Goal: Information Seeking & Learning: Compare options

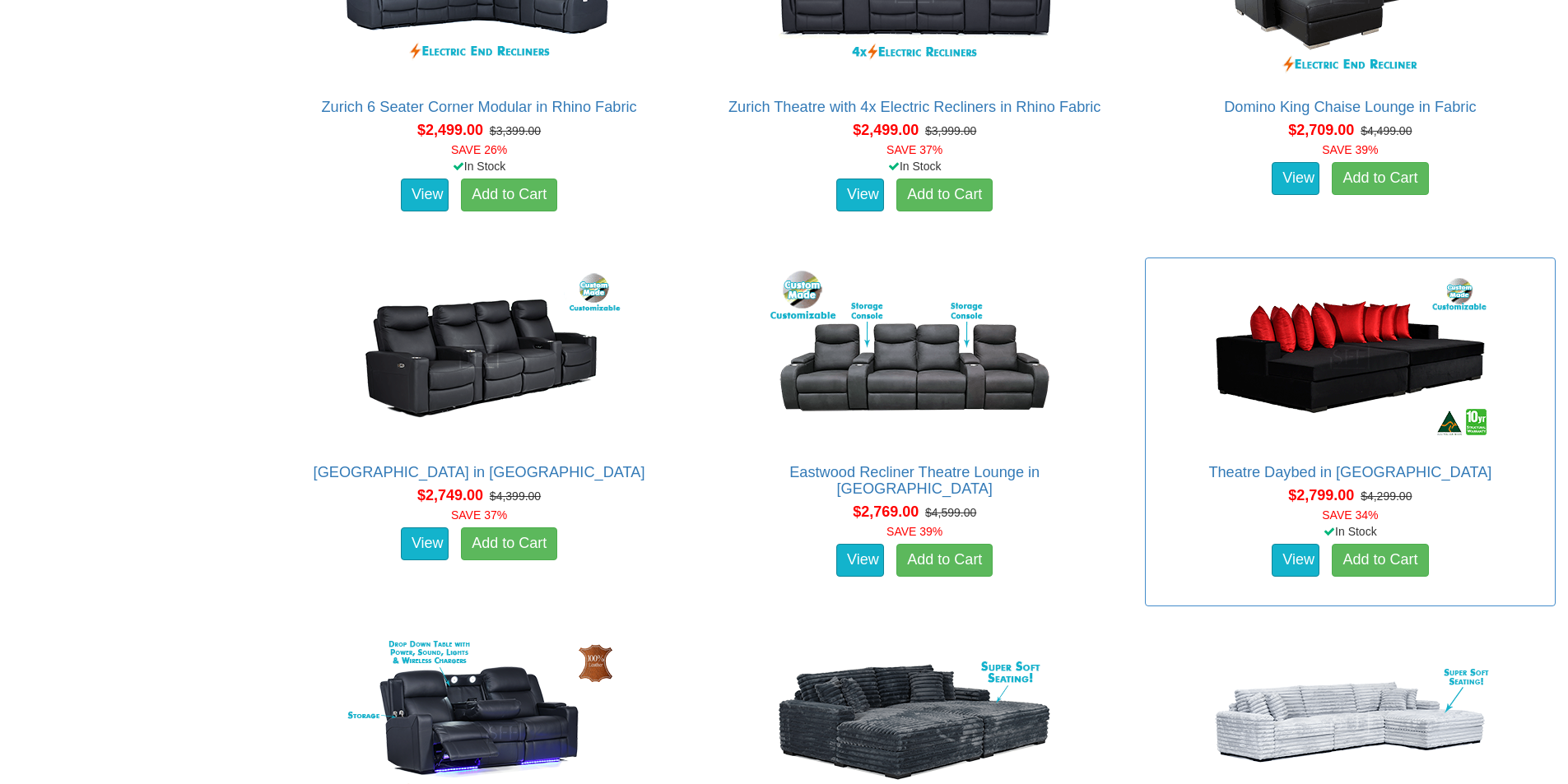
scroll to position [2140, 0]
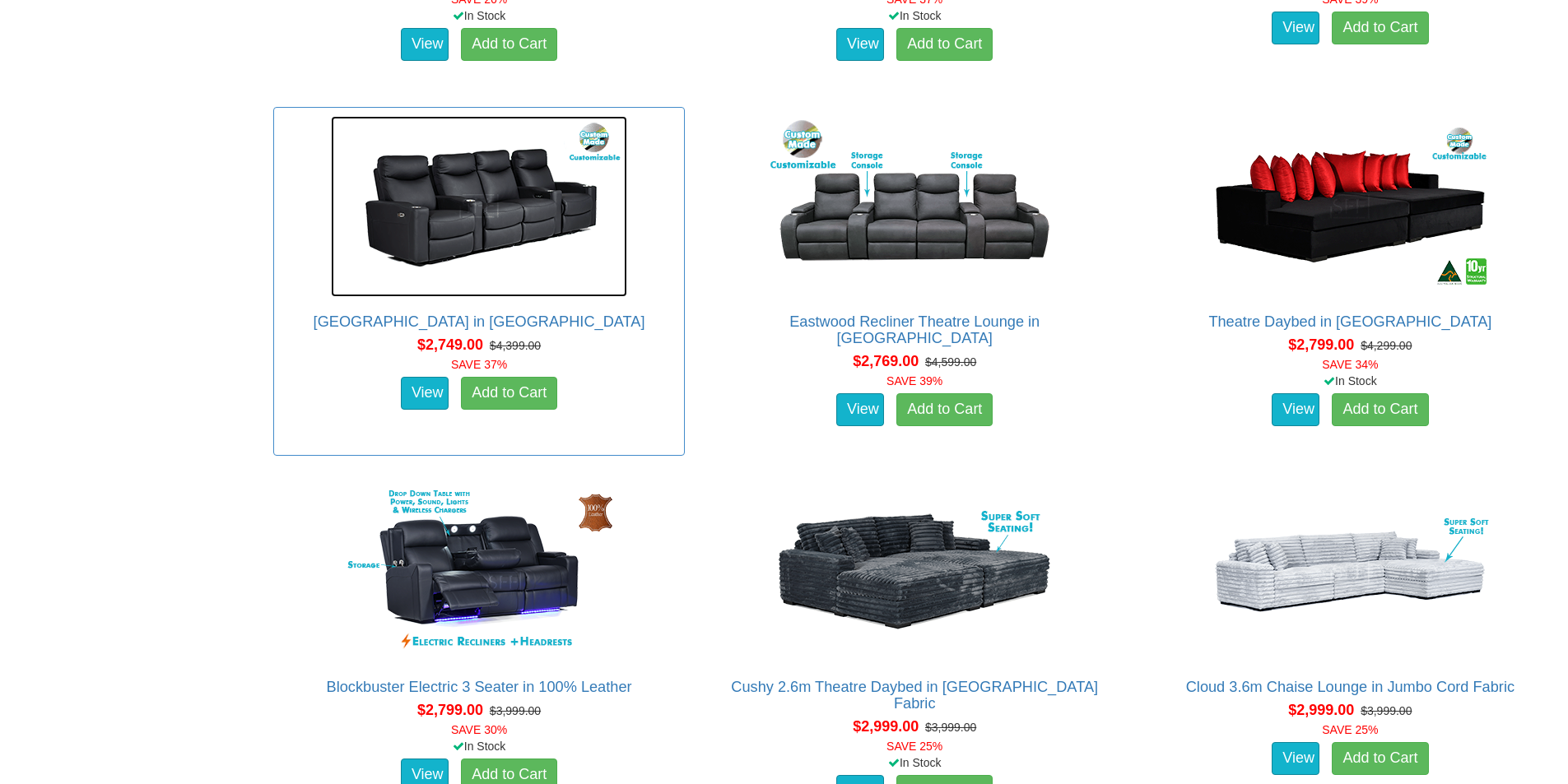
click at [435, 204] on img at bounding box center [478, 206] width 296 height 181
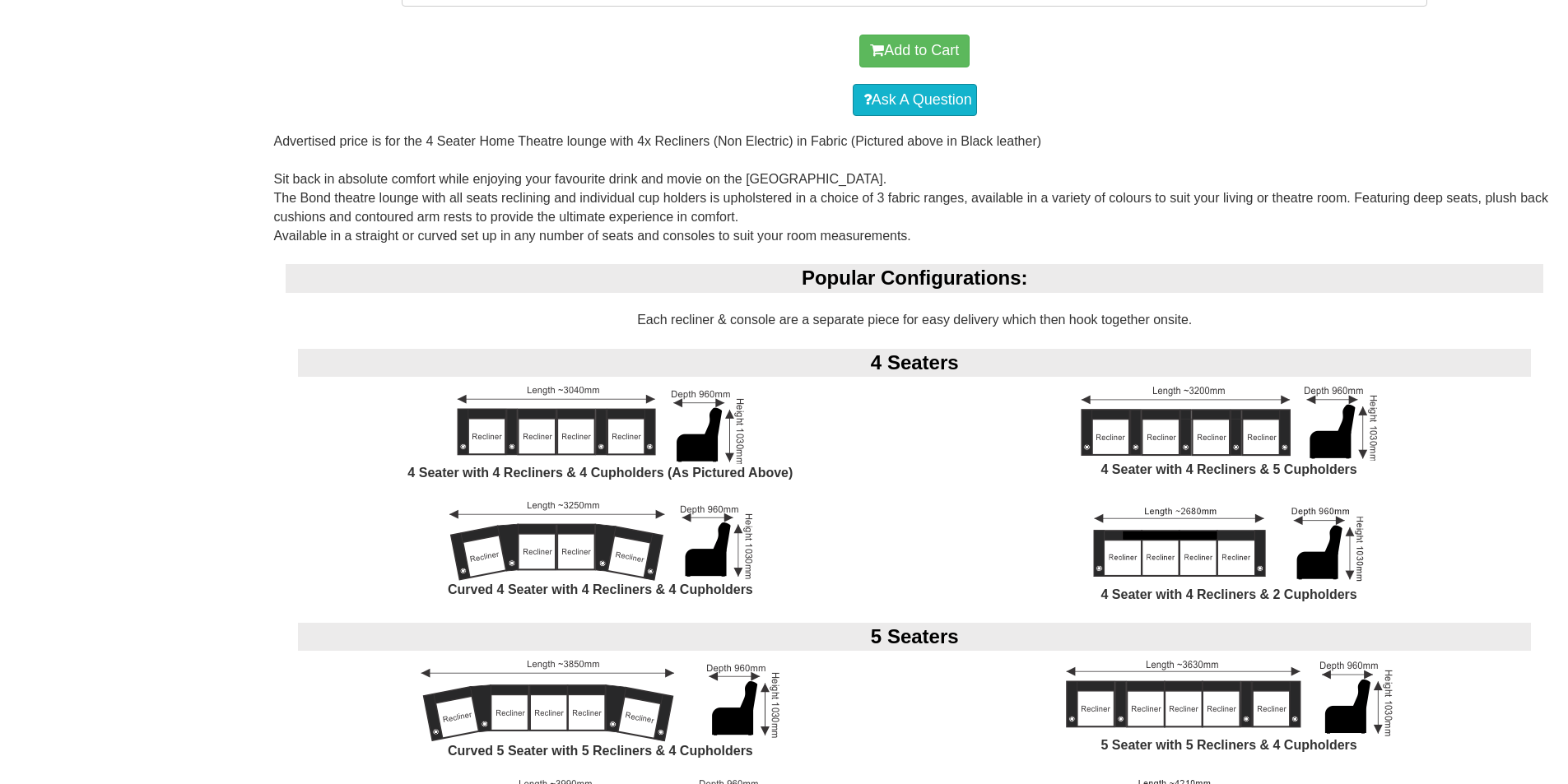
scroll to position [1317, 0]
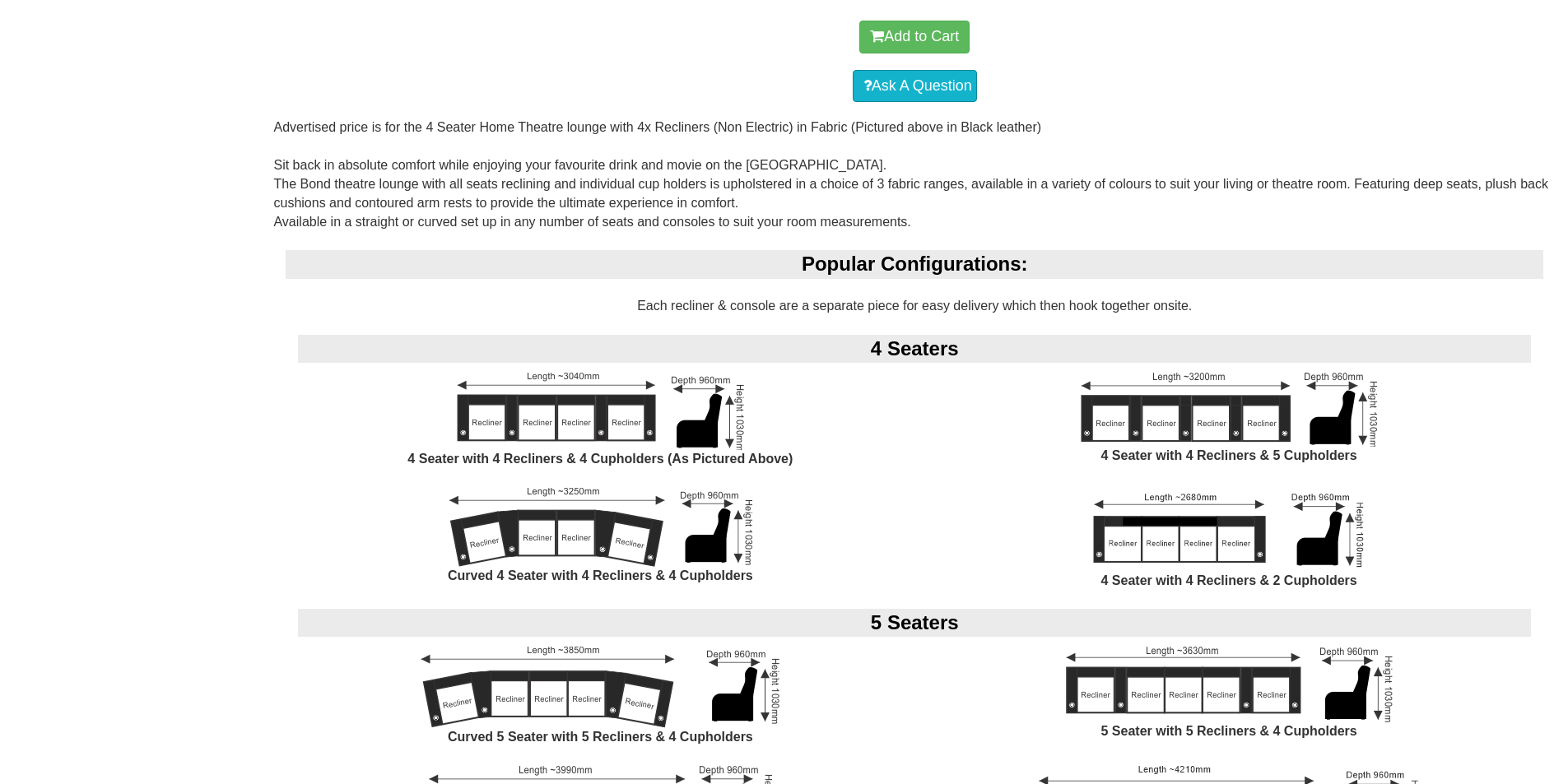
click at [1196, 529] on img at bounding box center [1229, 530] width 290 height 84
click at [1182, 494] on img at bounding box center [1229, 530] width 290 height 84
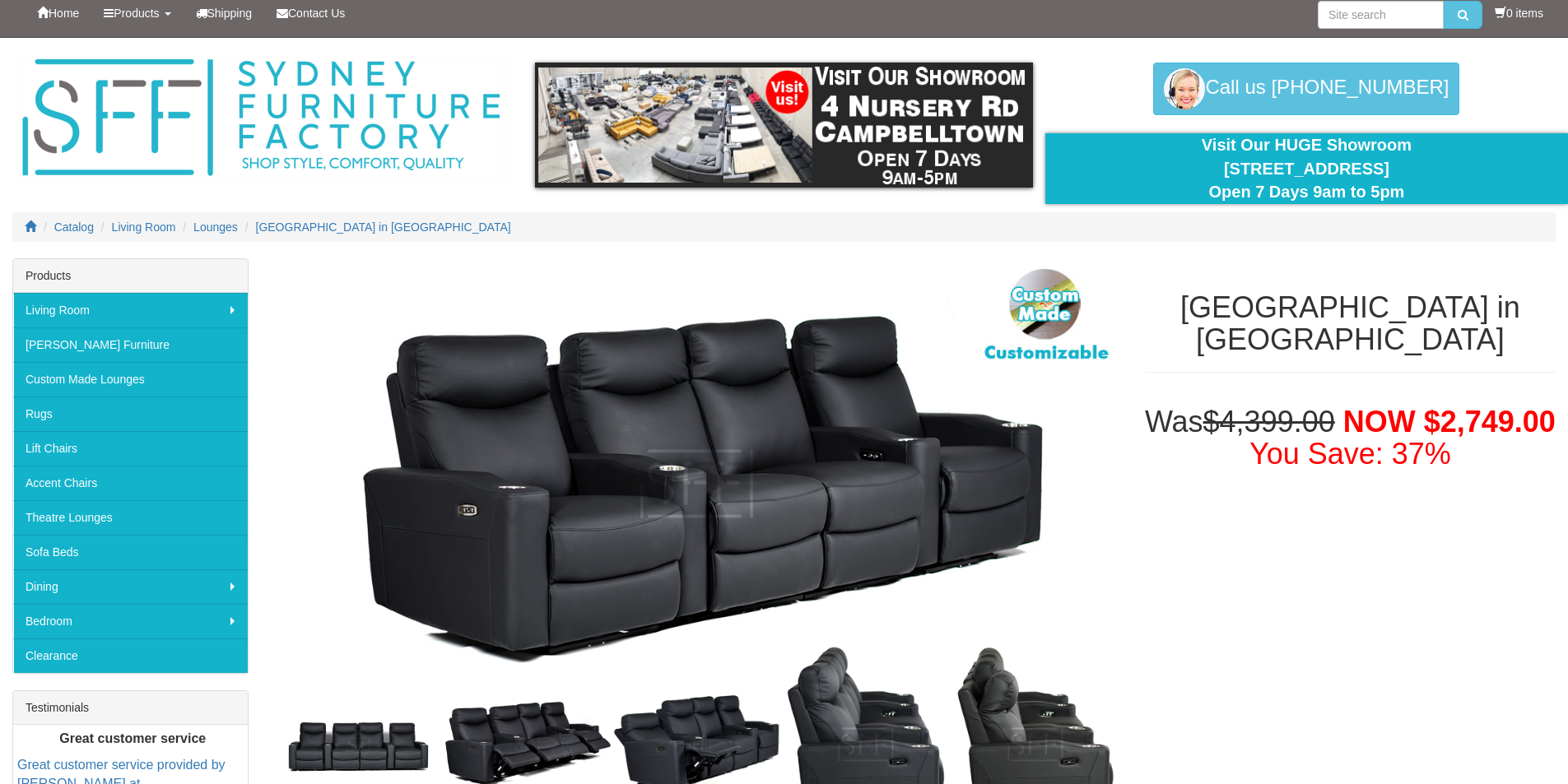
scroll to position [0, 0]
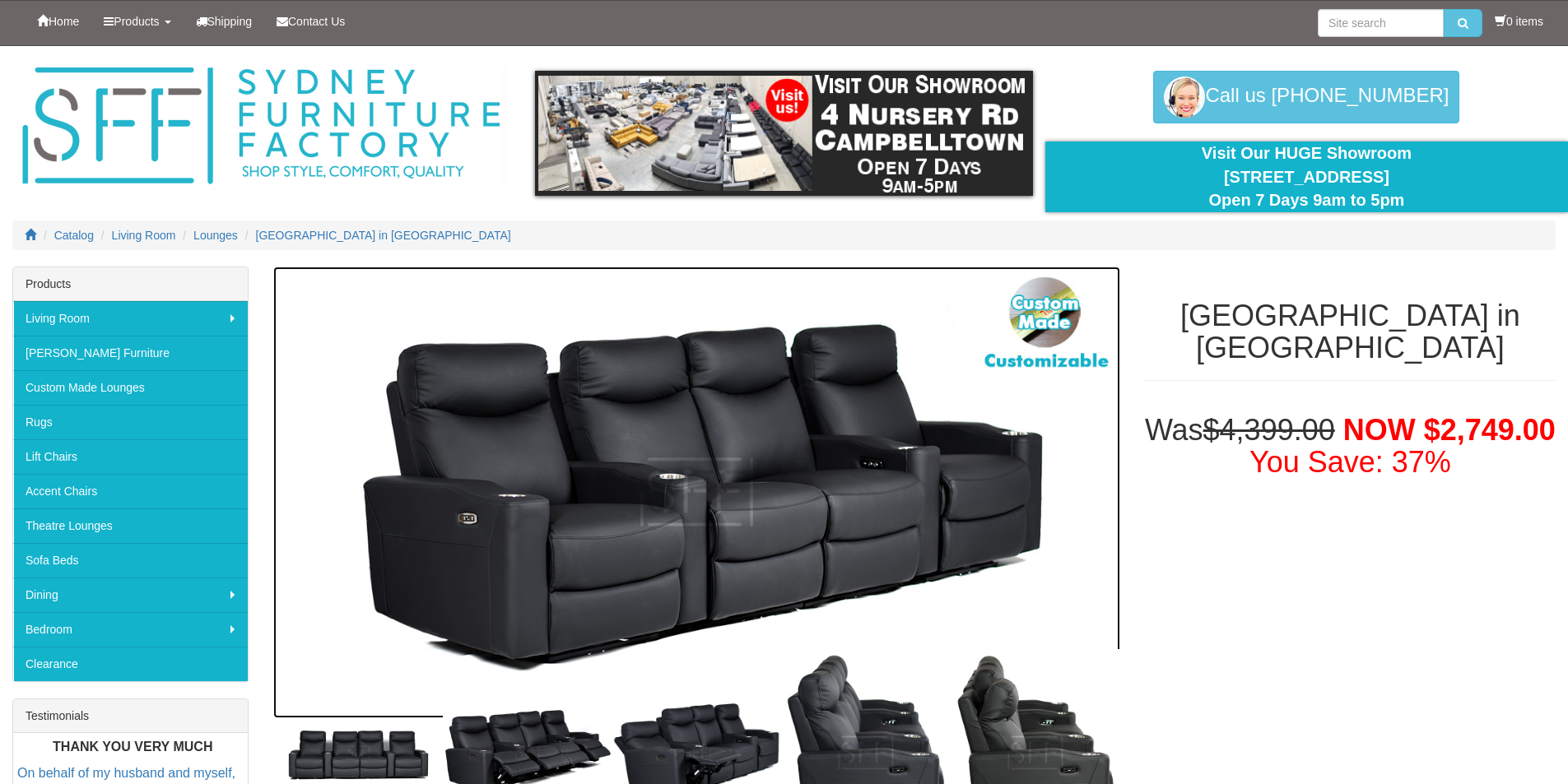
click at [1074, 367] on img at bounding box center [696, 493] width 846 height 452
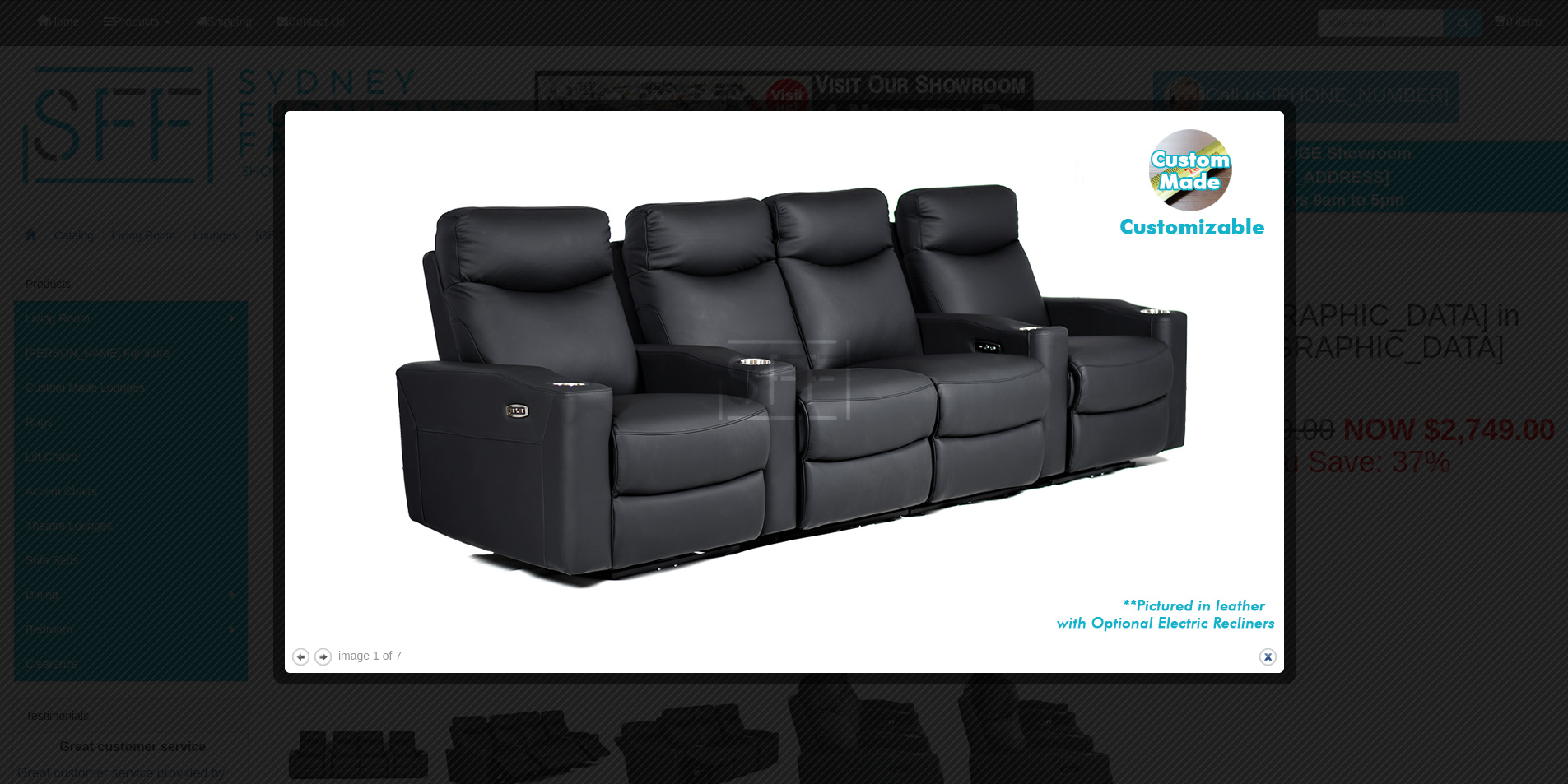
click at [1269, 657] on button "close" at bounding box center [1267, 657] width 20 height 20
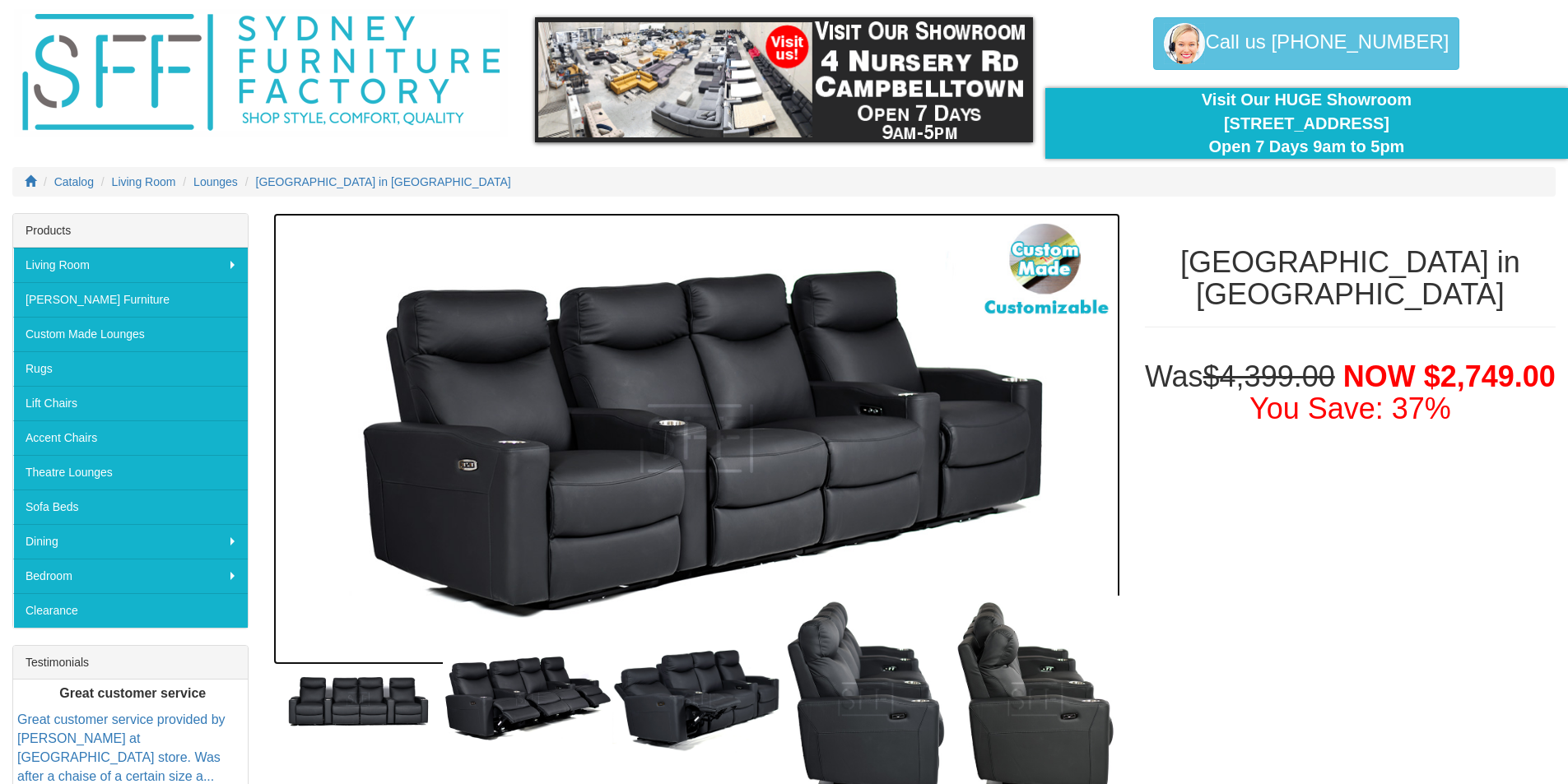
scroll to position [83, 0]
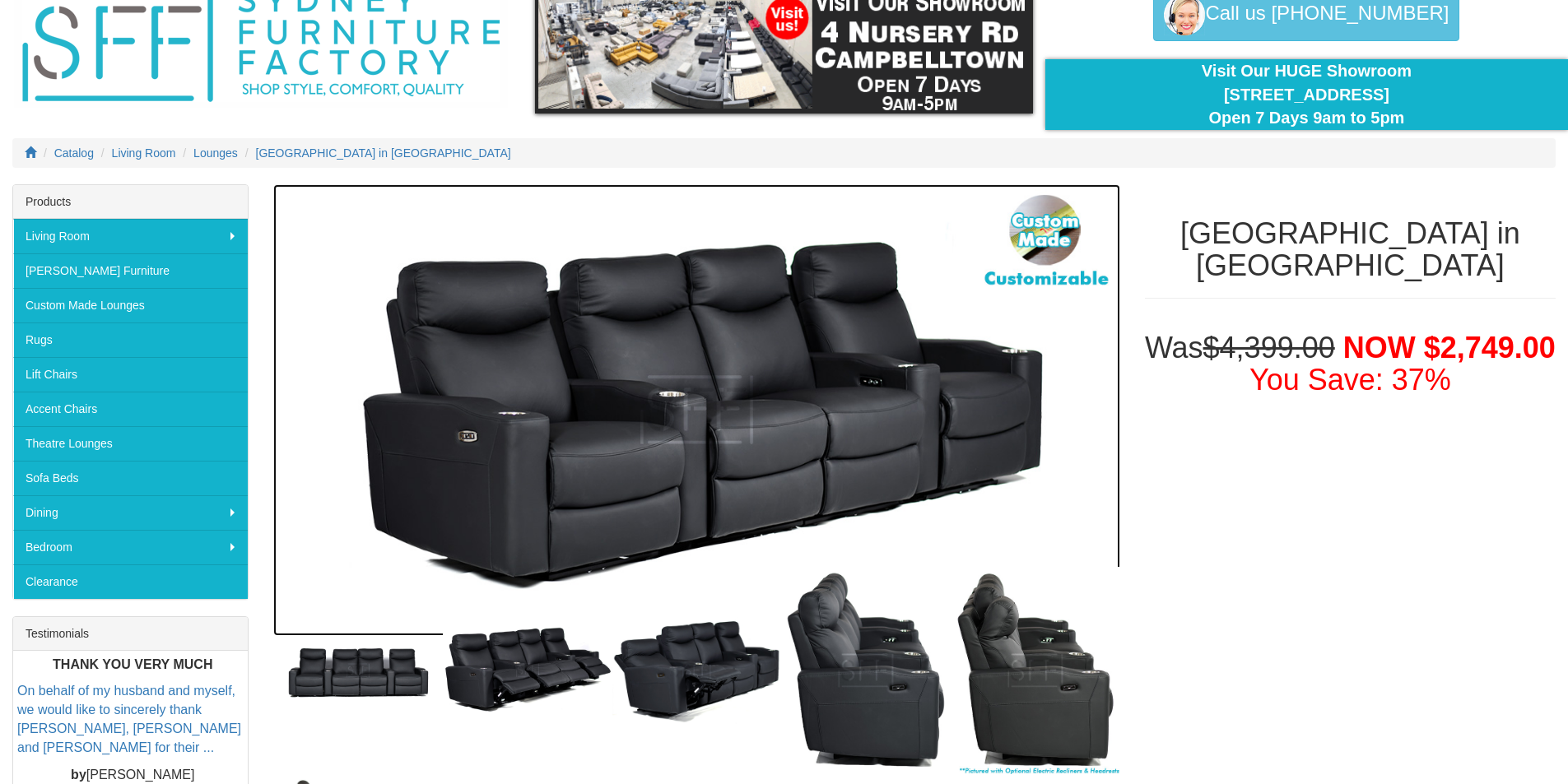
click at [1033, 225] on img at bounding box center [696, 410] width 846 height 452
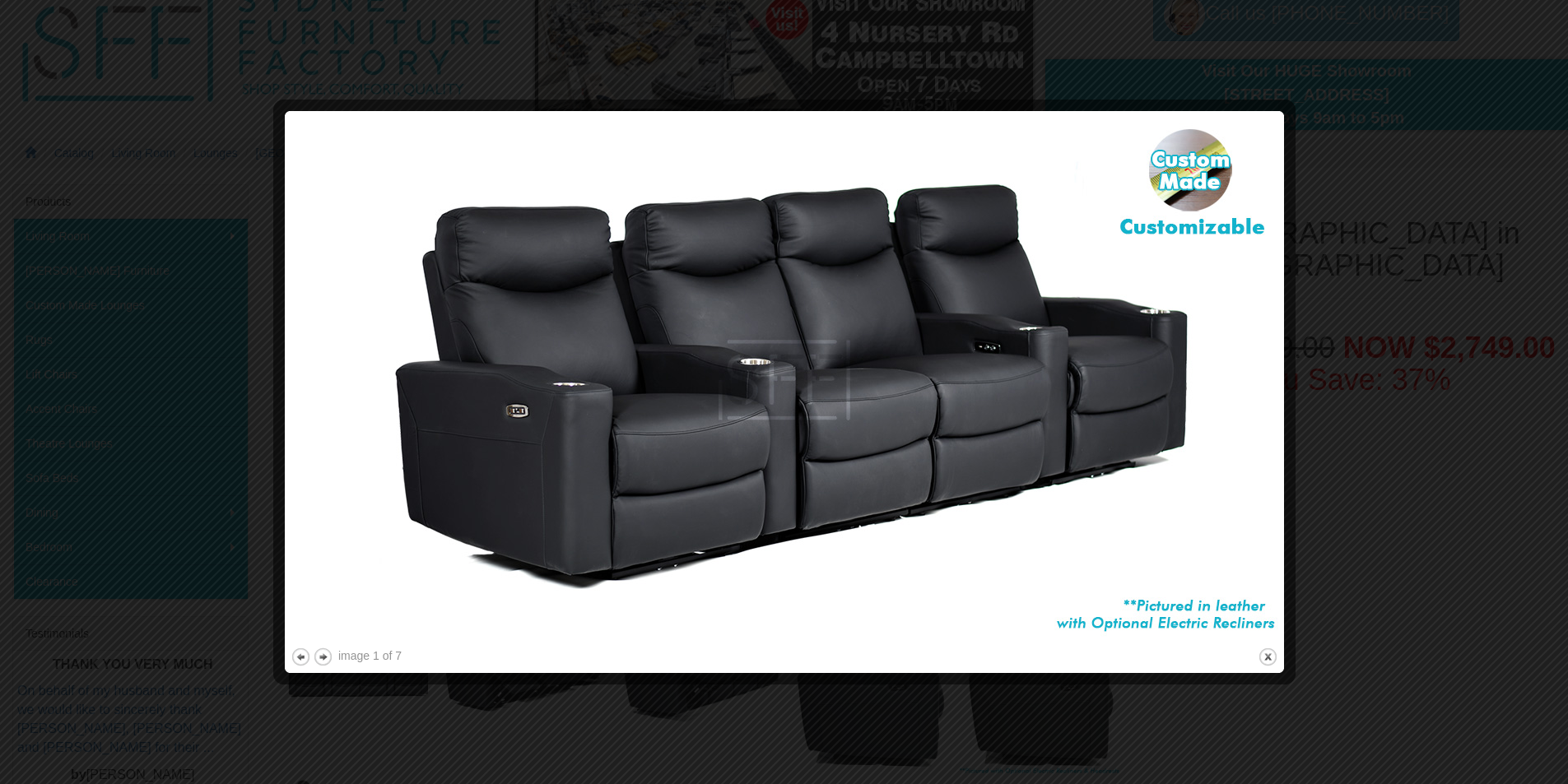
click at [939, 301] on img at bounding box center [784, 380] width 988 height 528
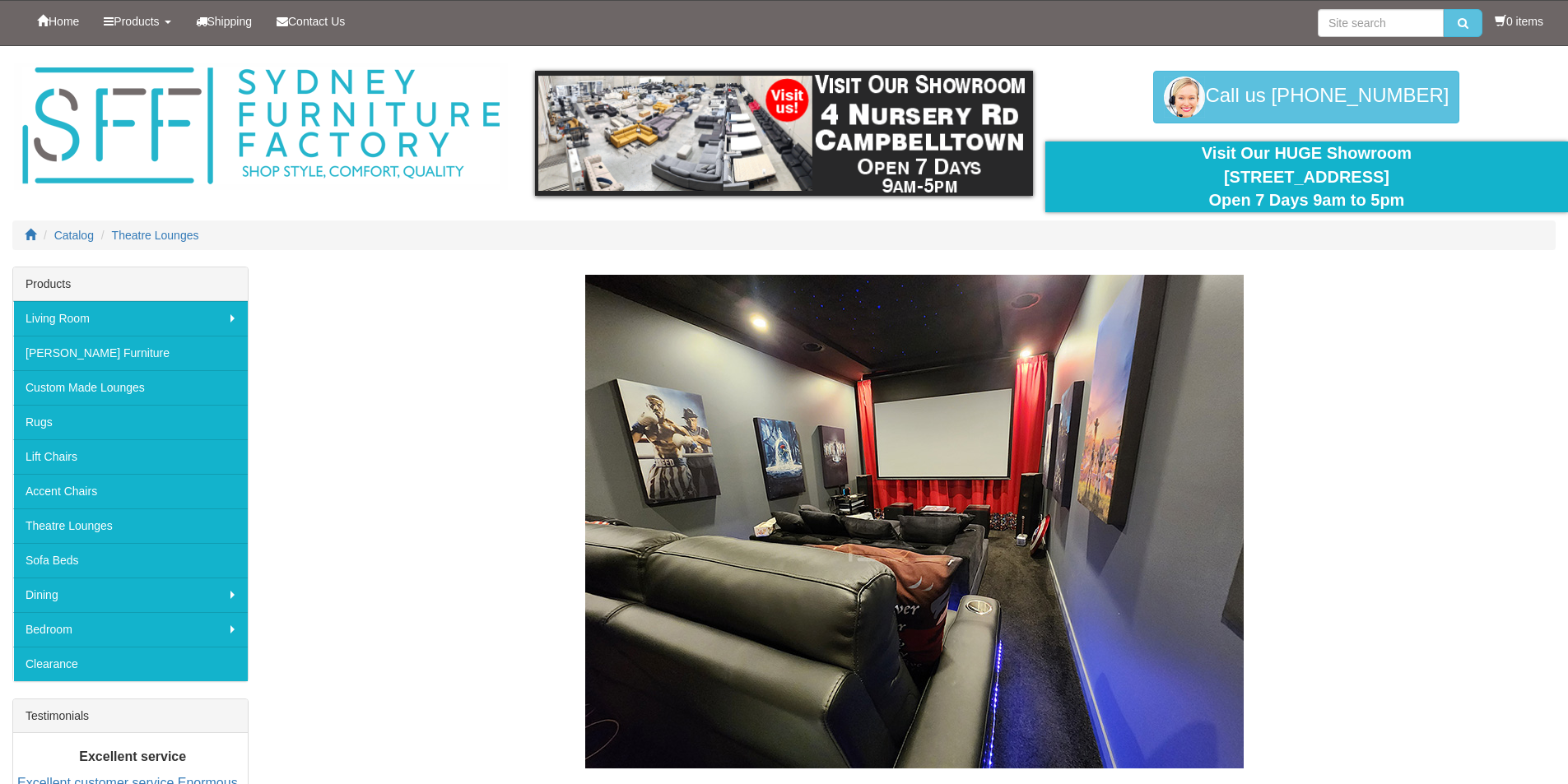
scroll to position [2140, 0]
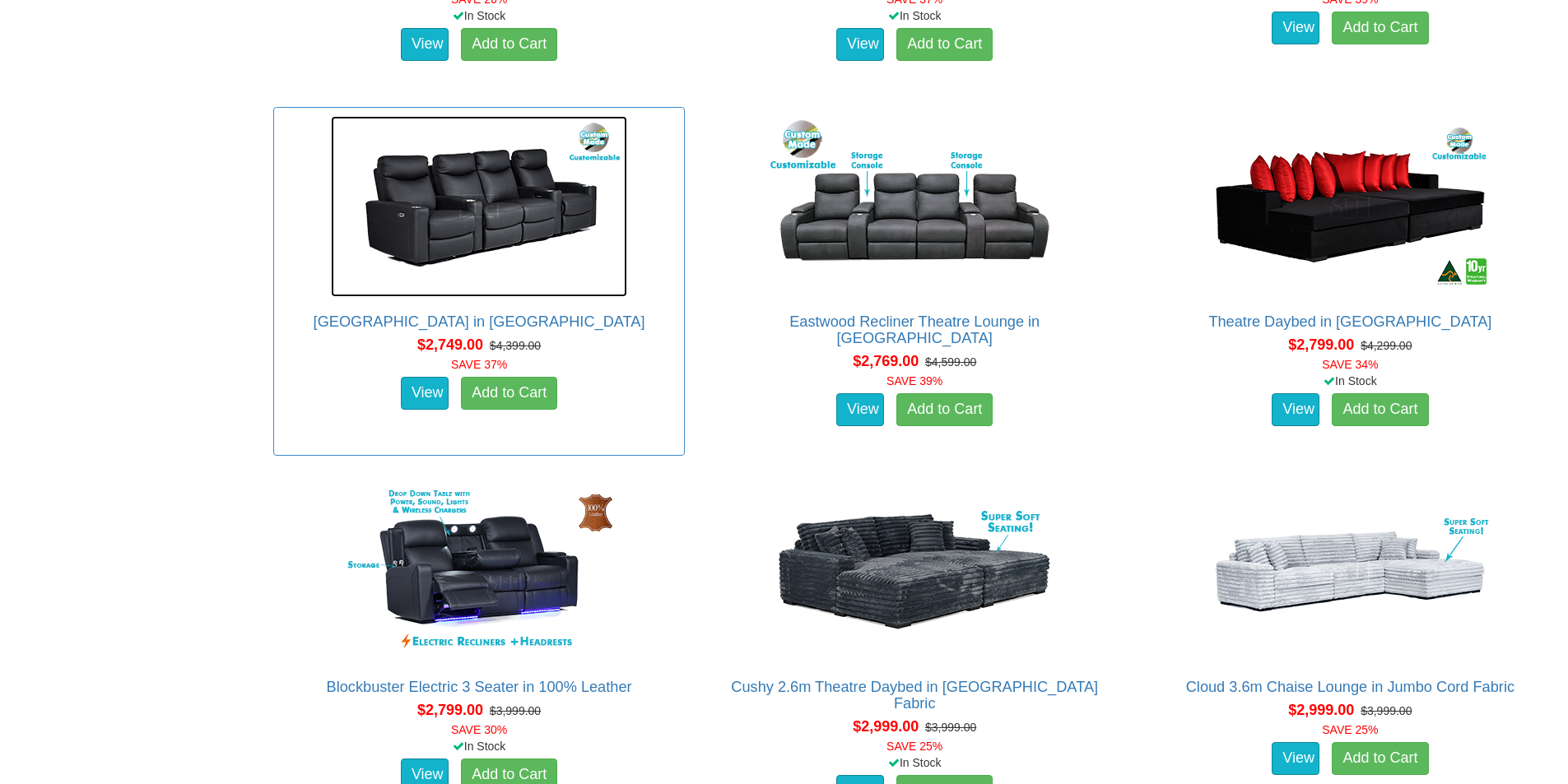
click at [460, 204] on img at bounding box center [478, 206] width 296 height 181
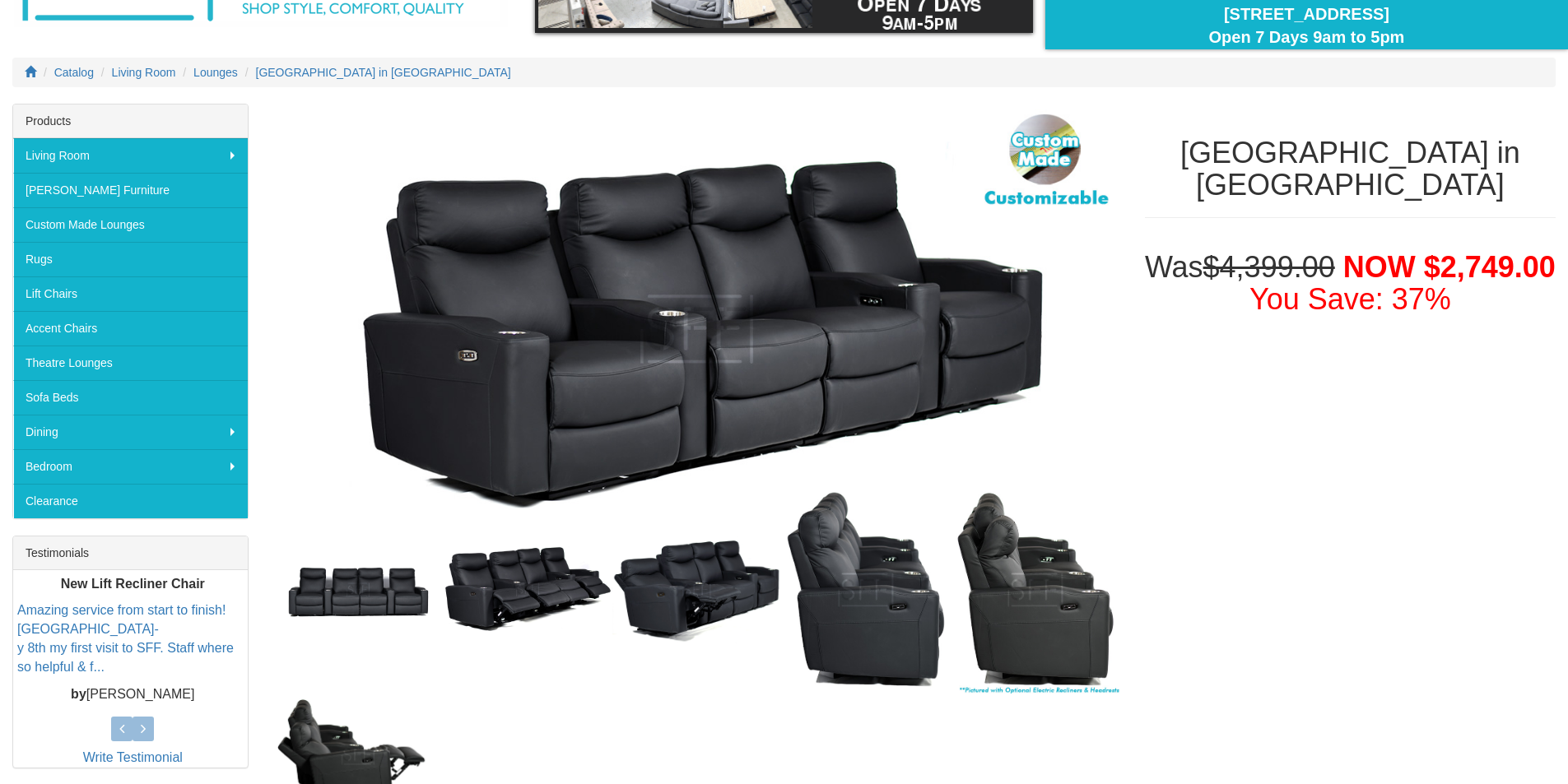
scroll to position [164, 0]
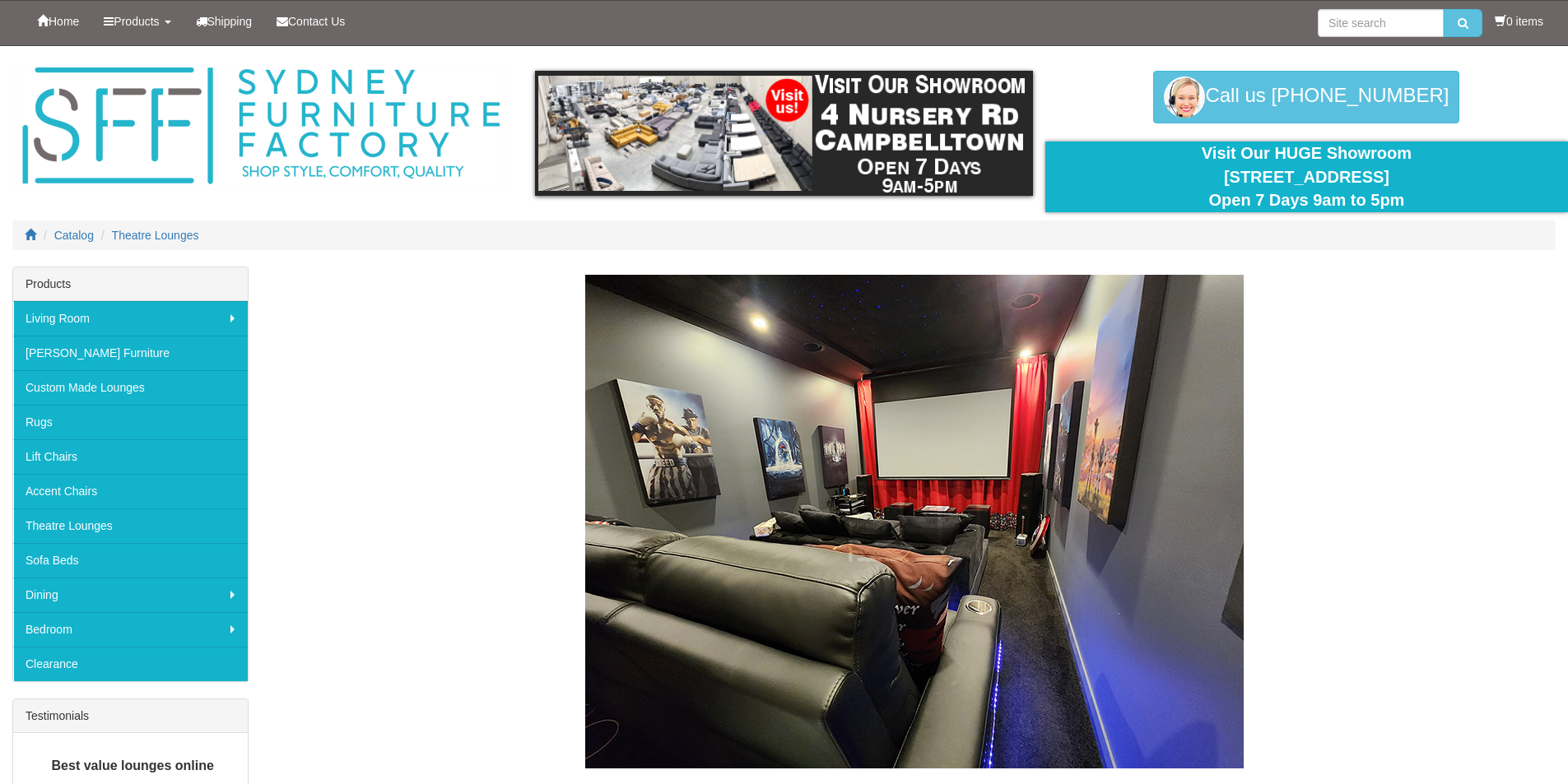
scroll to position [2140, 0]
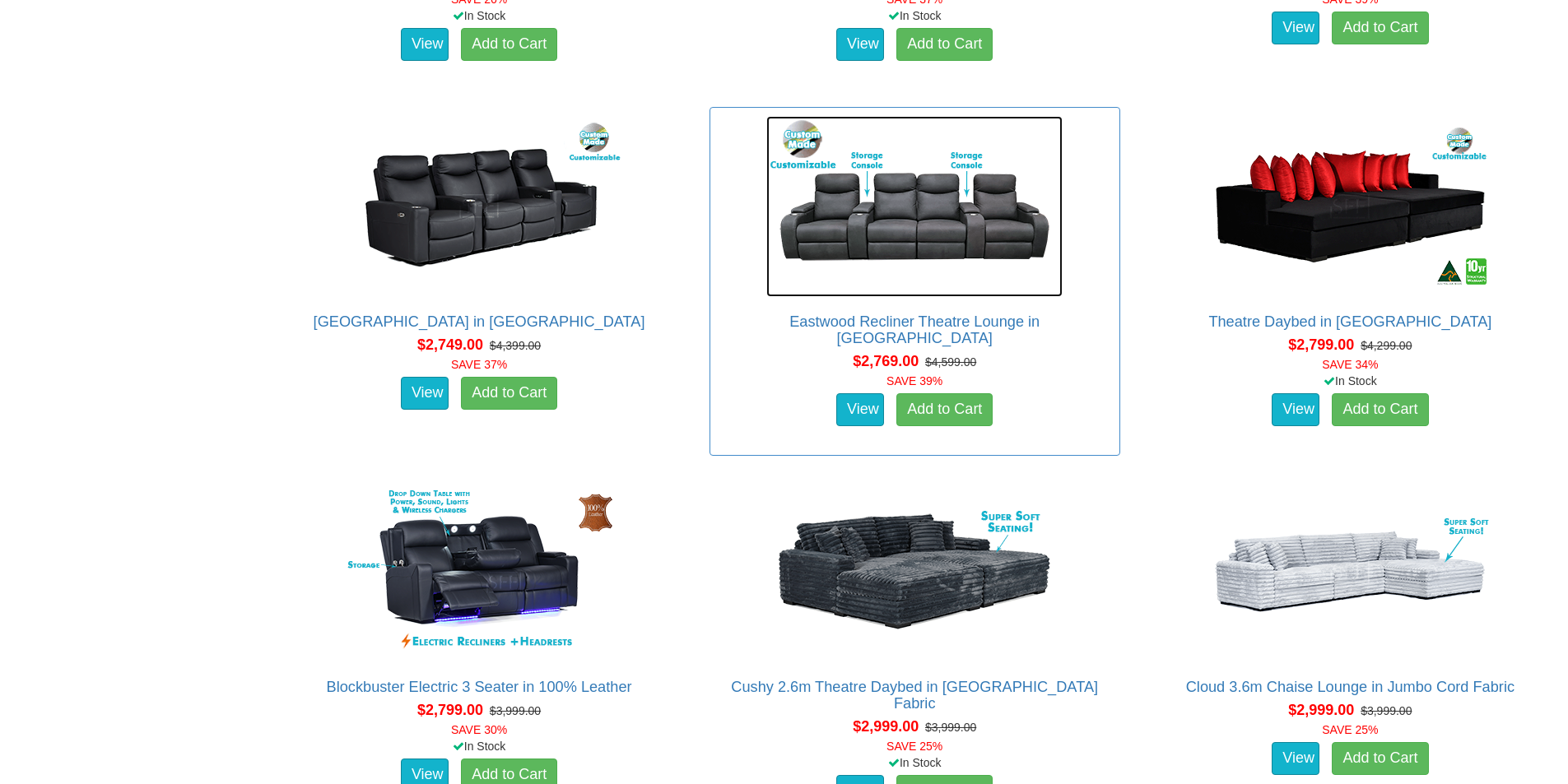
click at [830, 232] on img at bounding box center [914, 206] width 296 height 181
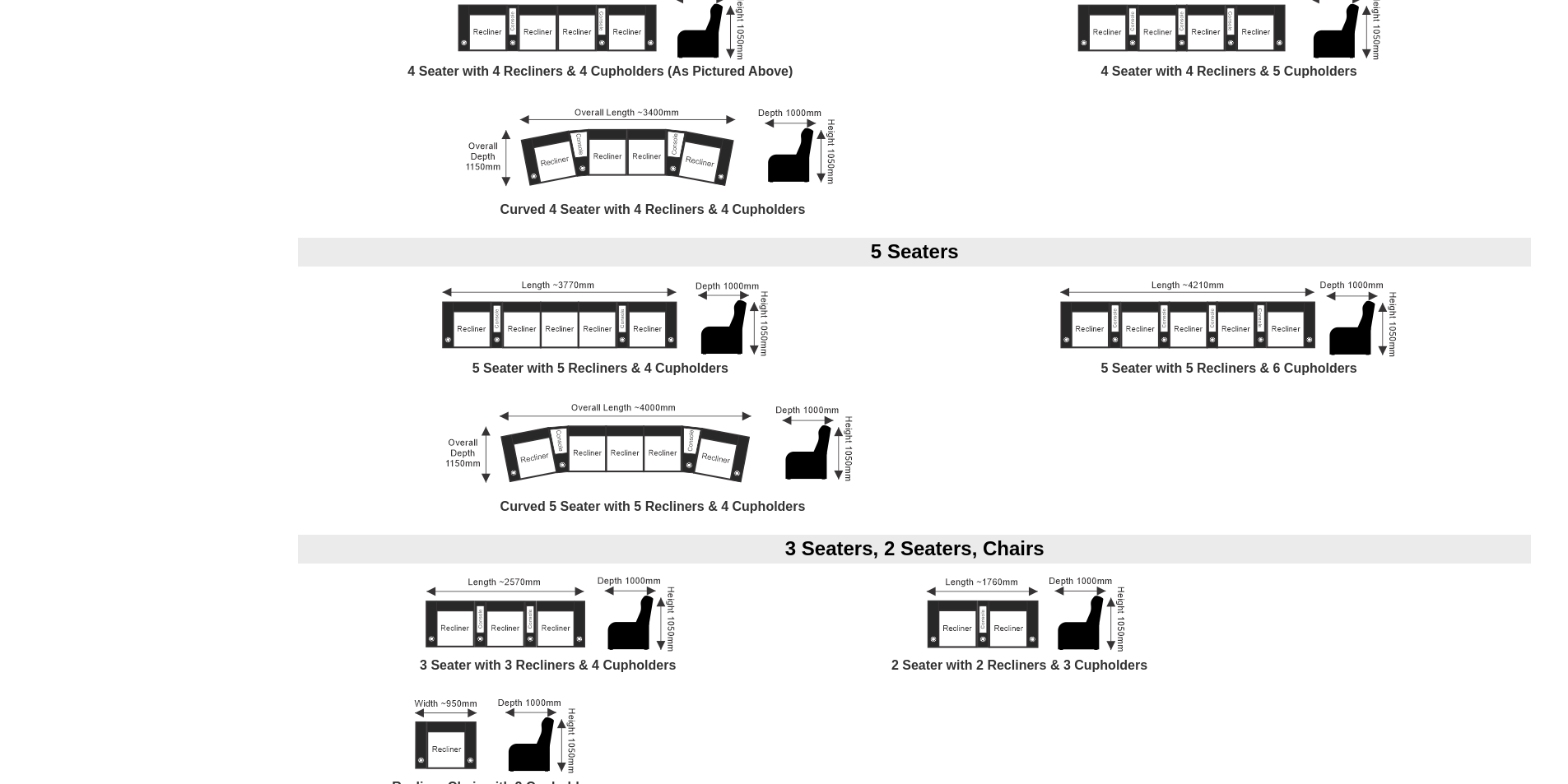
scroll to position [1481, 0]
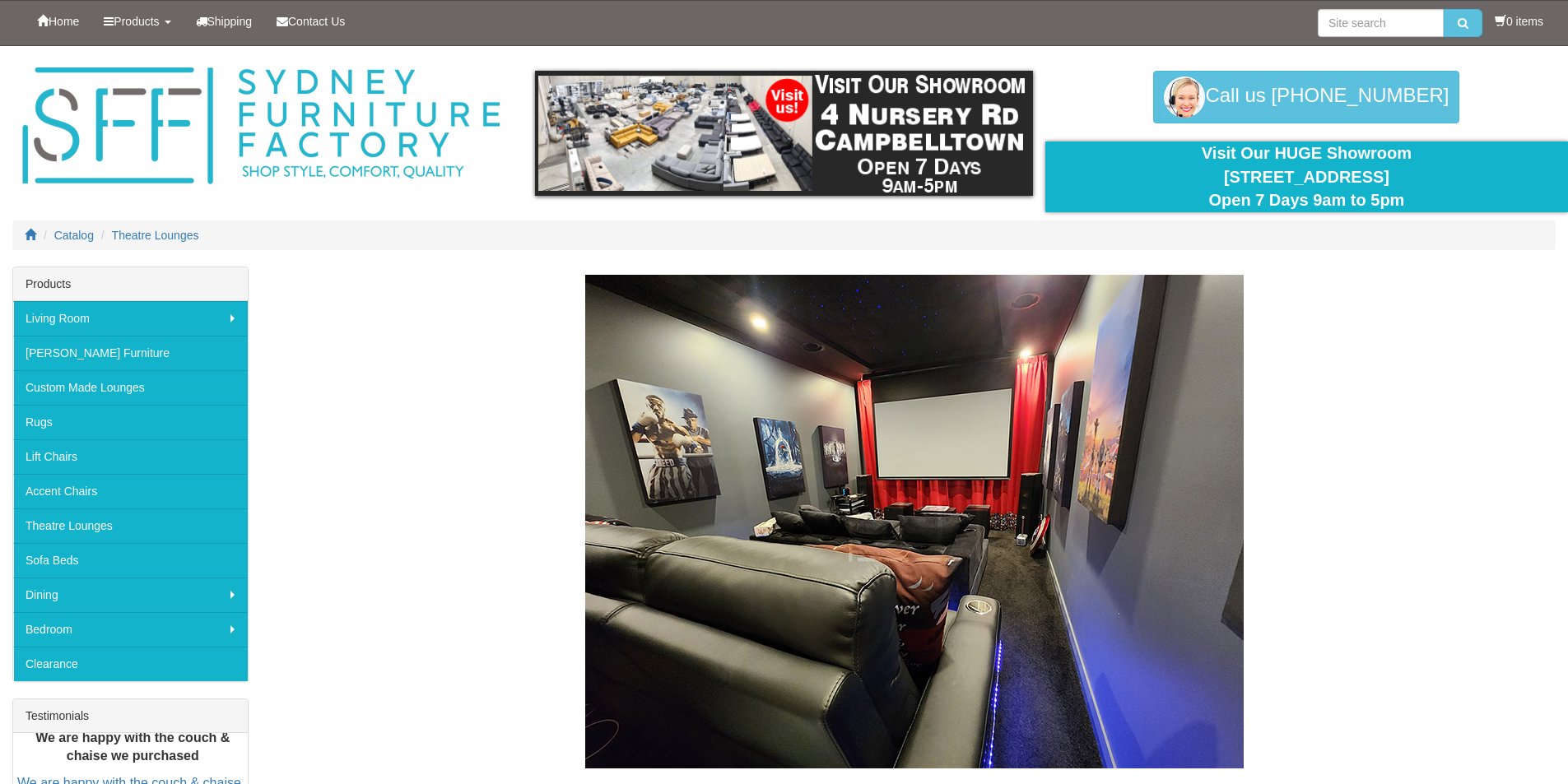
scroll to position [2140, 0]
